Goal: Information Seeking & Learning: Learn about a topic

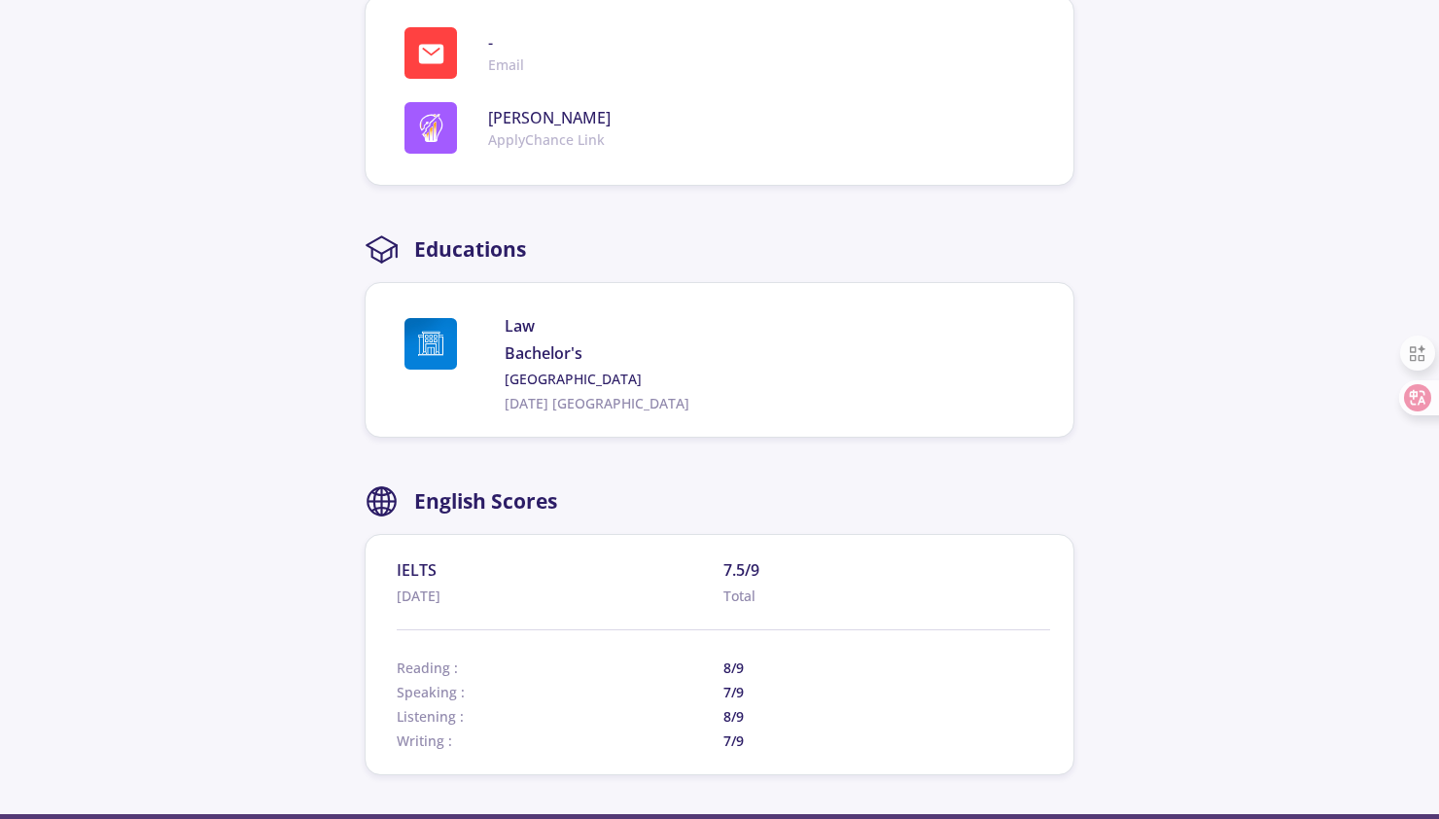
scroll to position [801, 0]
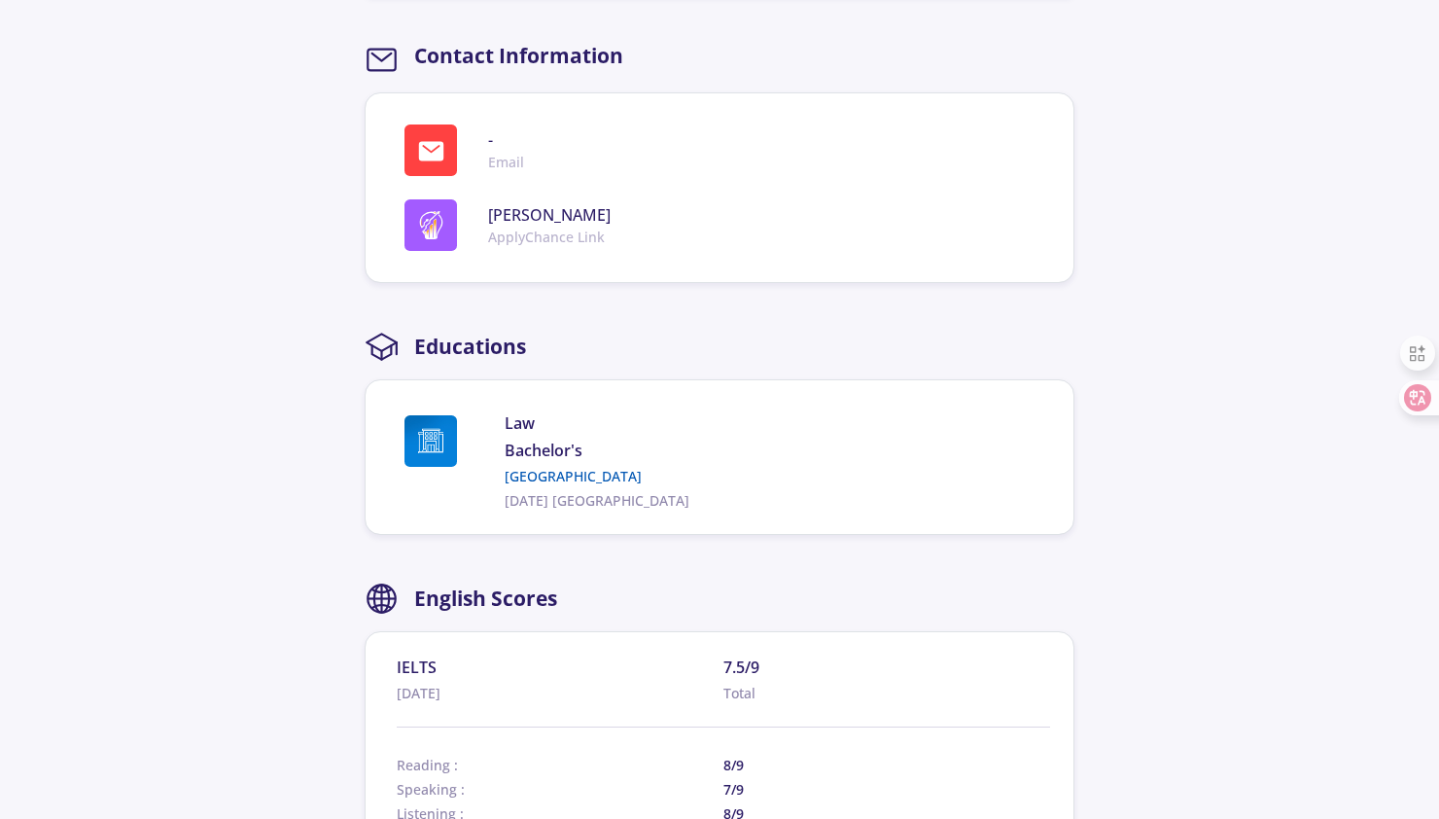
click at [539, 476] on link "[GEOGRAPHIC_DATA]" at bounding box center [774, 476] width 538 height 20
click at [546, 480] on link "[GEOGRAPHIC_DATA]" at bounding box center [774, 476] width 538 height 20
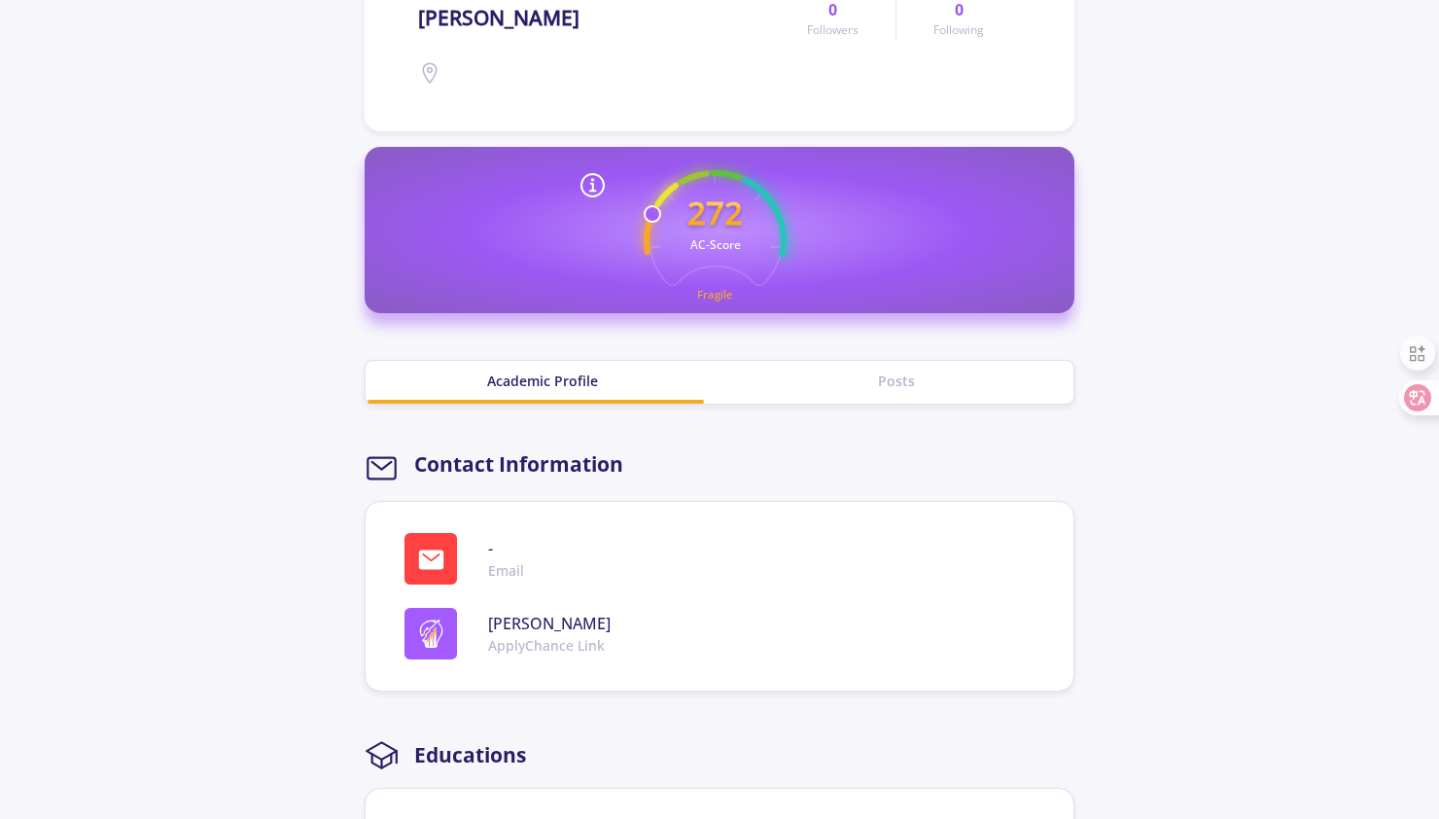
scroll to position [486, 0]
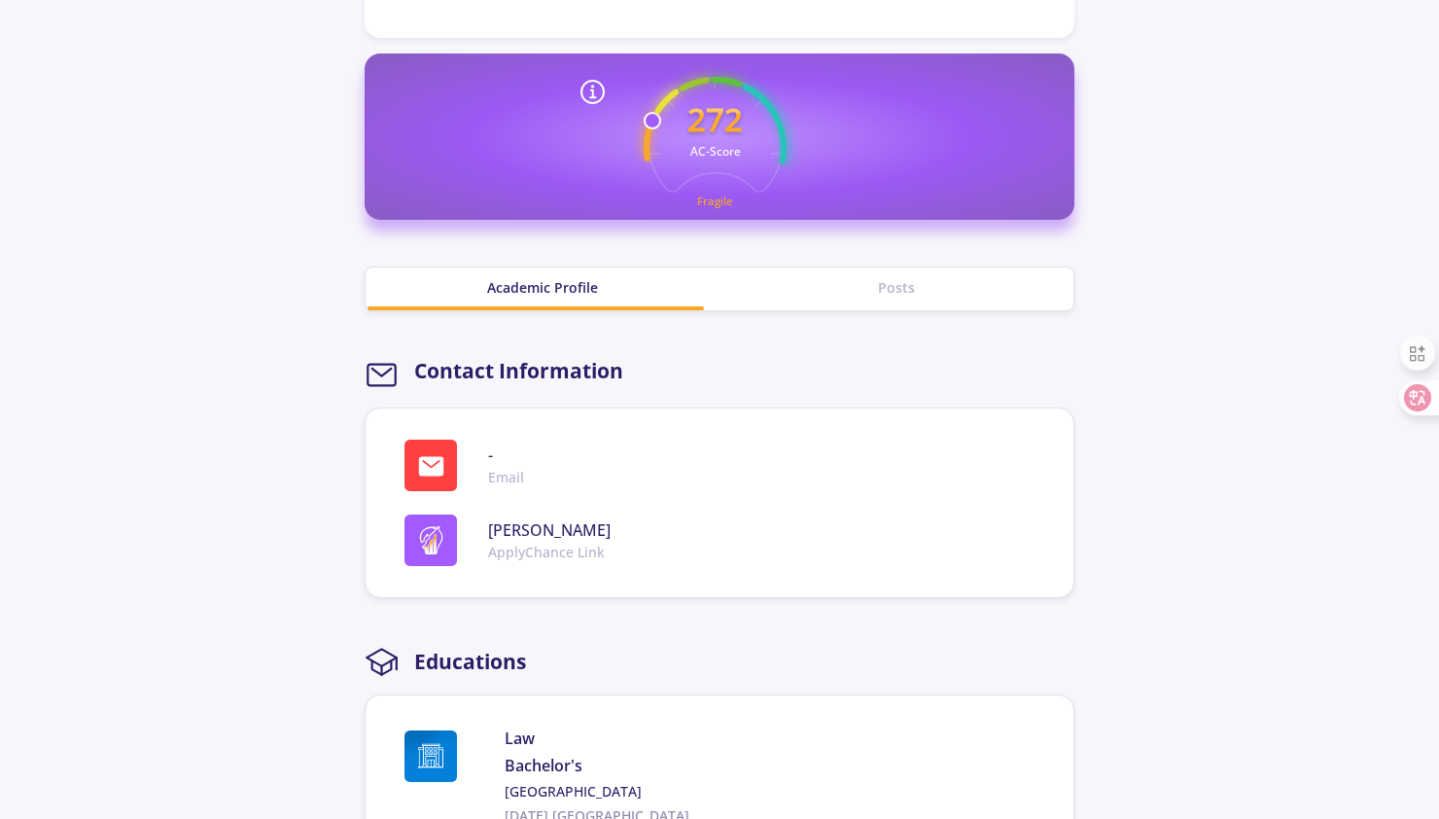
click at [889, 291] on div "Posts" at bounding box center [897, 287] width 354 height 20
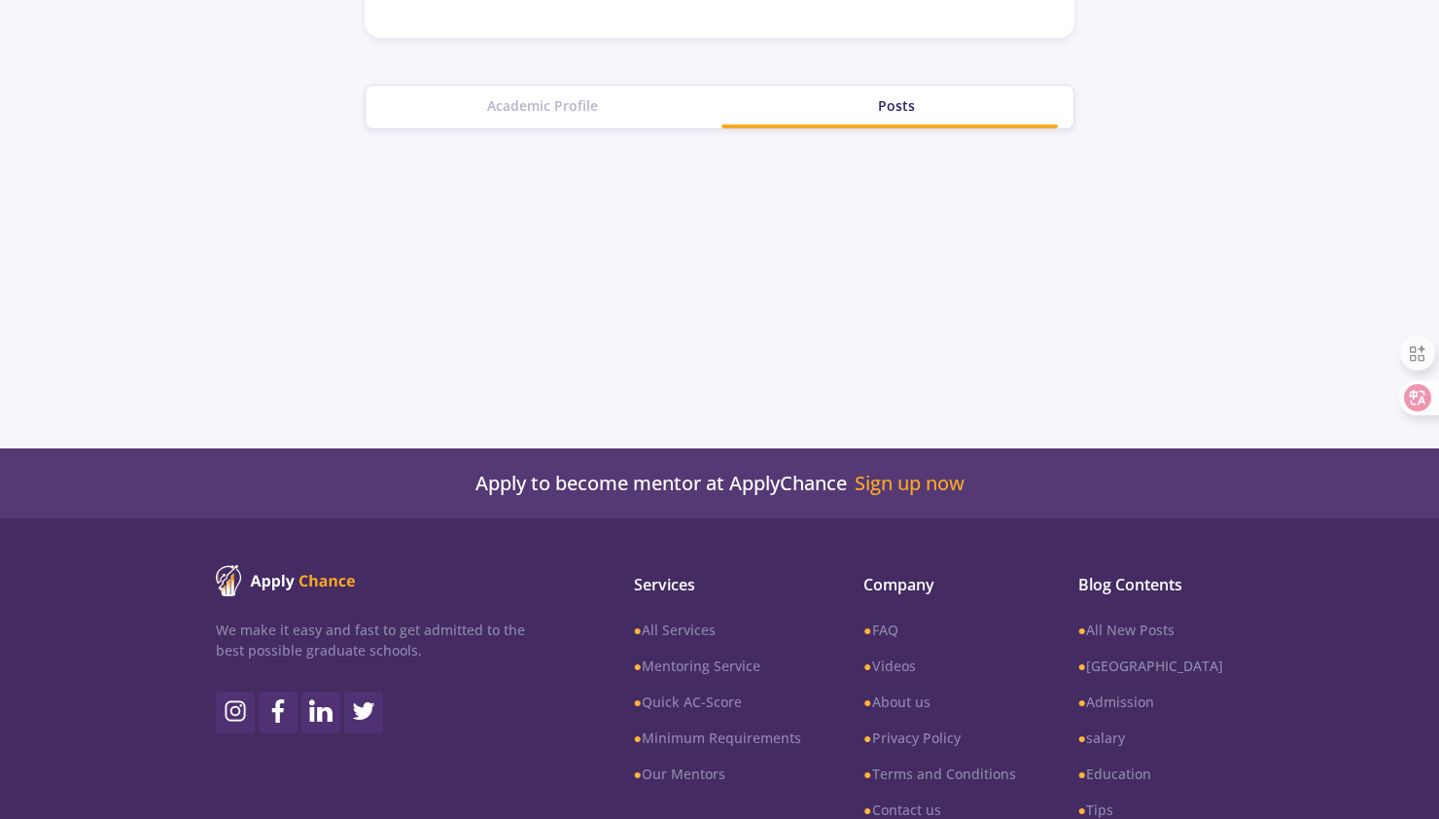
click at [586, 110] on div "Academic Profile" at bounding box center [543, 105] width 354 height 20
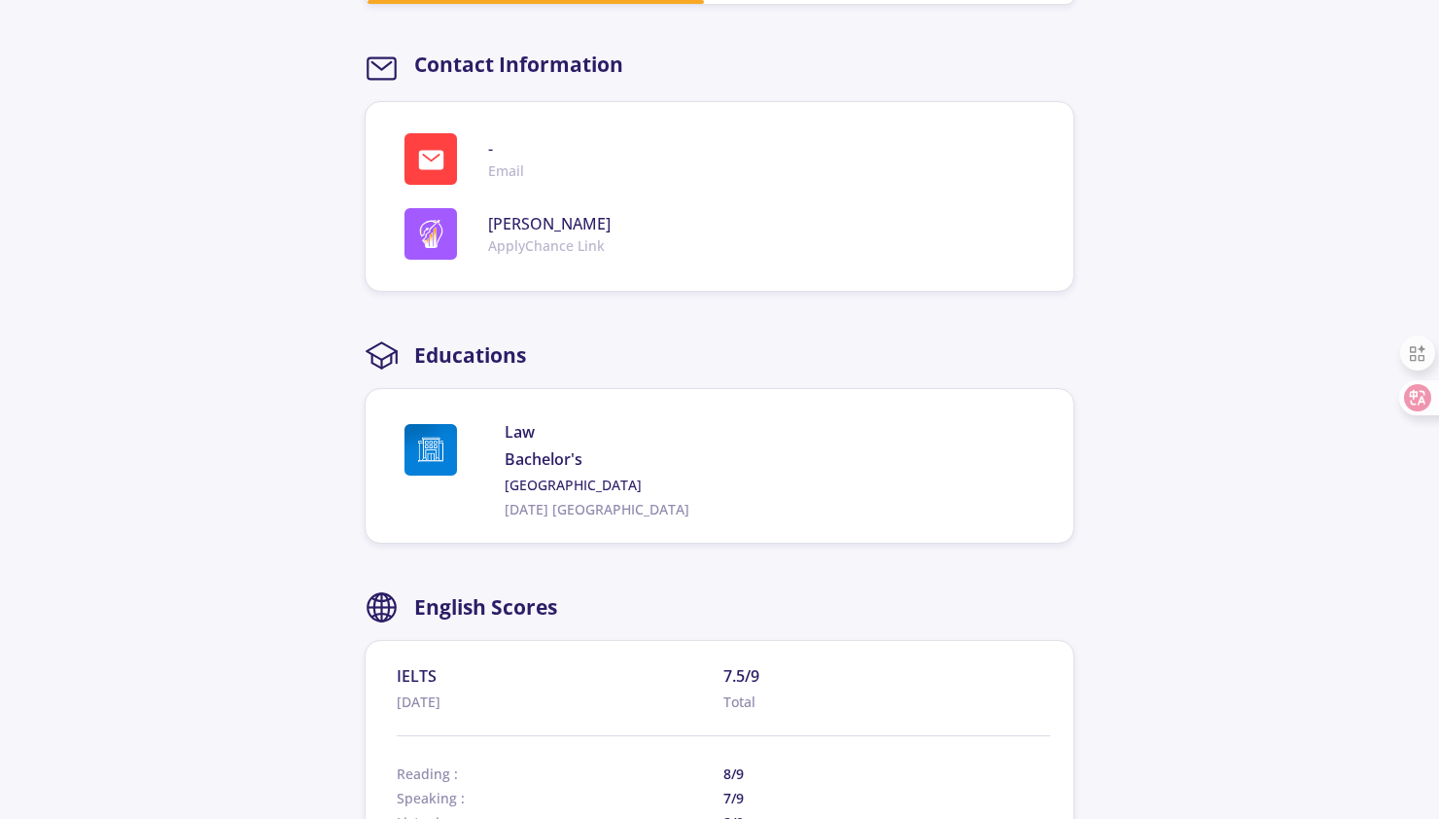
scroll to position [972, 0]
